Goal: Complete application form

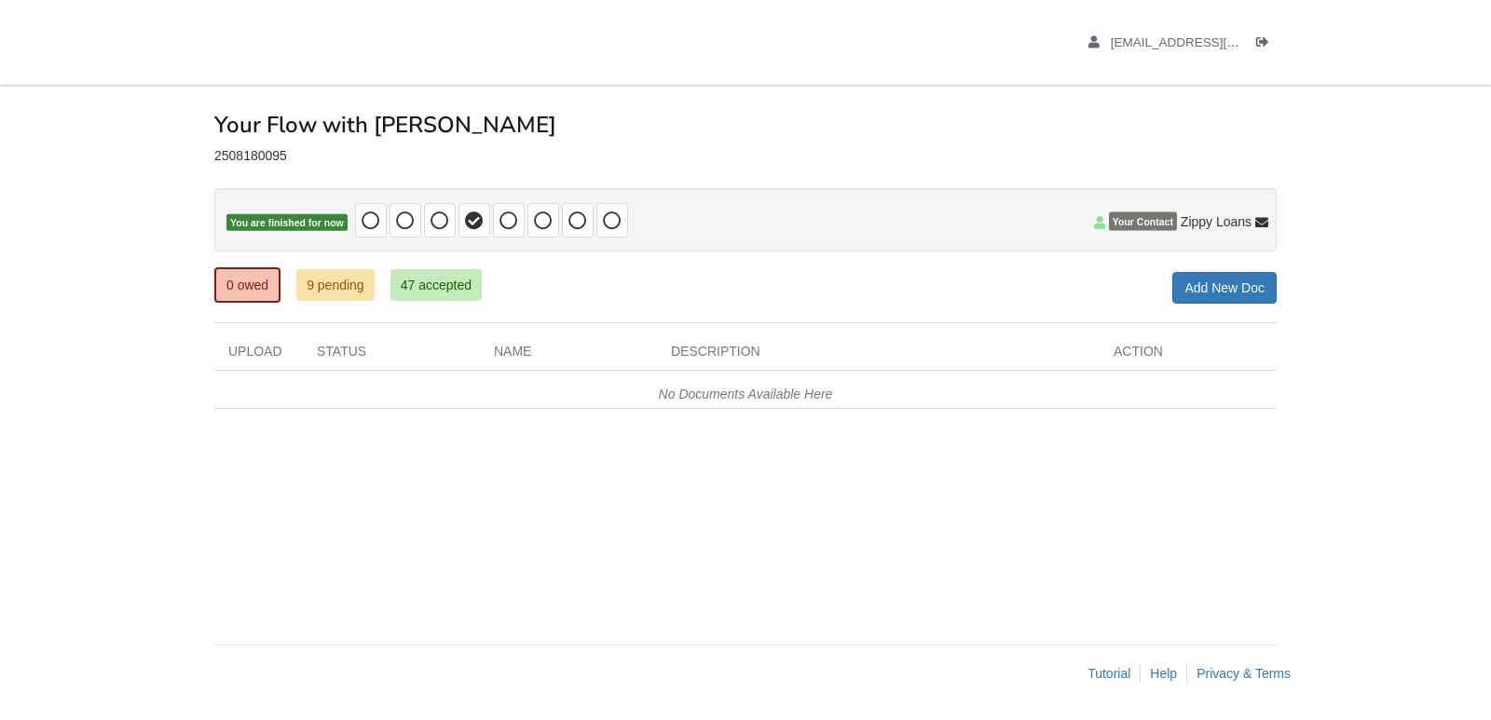
click at [477, 222] on icon at bounding box center [474, 221] width 19 height 19
